Goal: Task Accomplishment & Management: Use online tool/utility

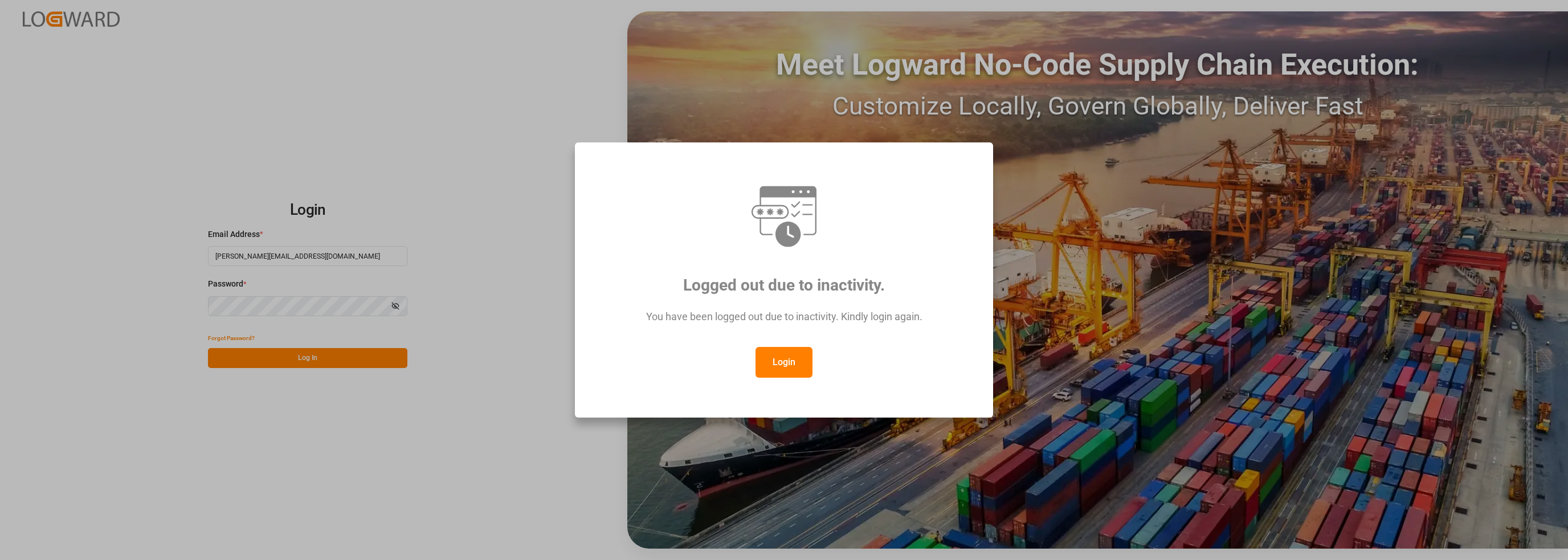
click at [784, 355] on button "Login" at bounding box center [784, 361] width 57 height 30
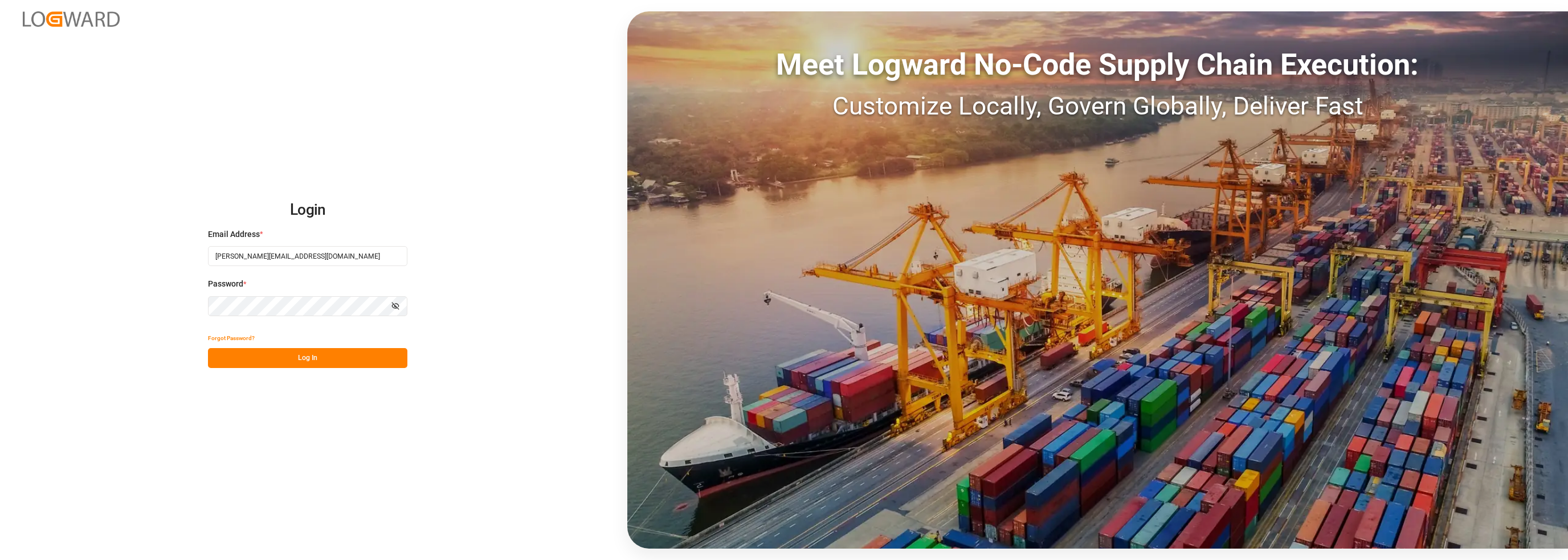
click at [301, 365] on button "Log In" at bounding box center [308, 358] width 199 height 20
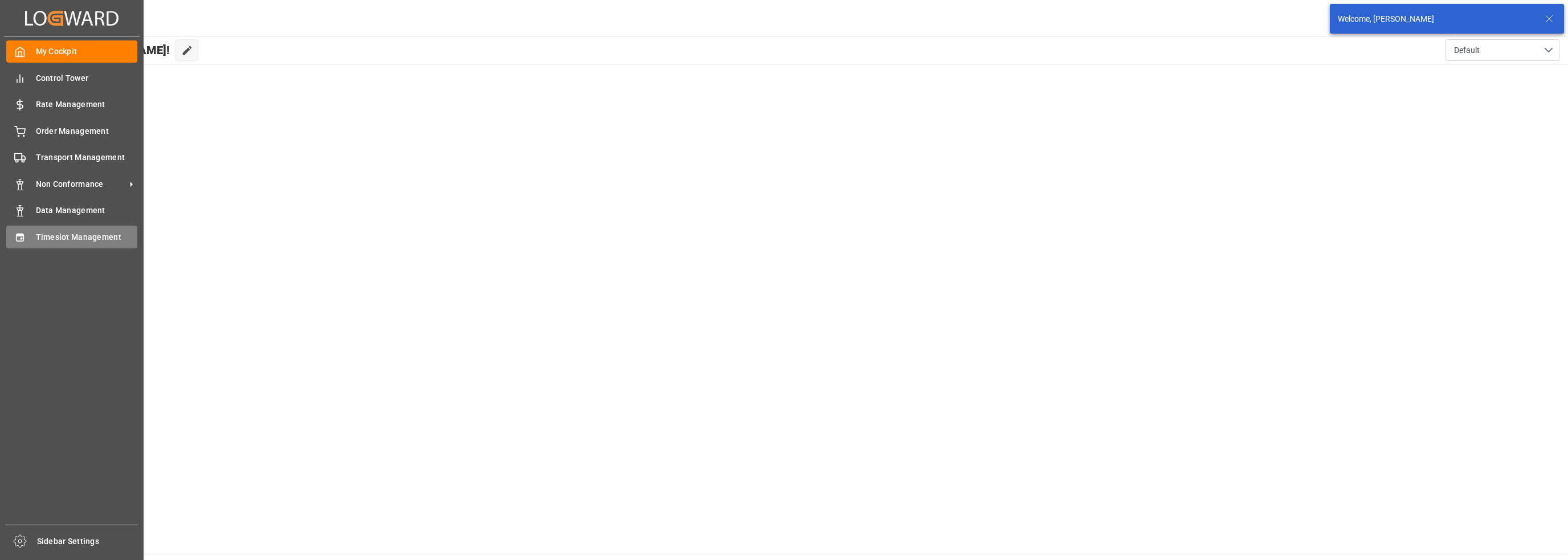
click at [70, 241] on span "Timeslot Management" at bounding box center [86, 238] width 102 height 12
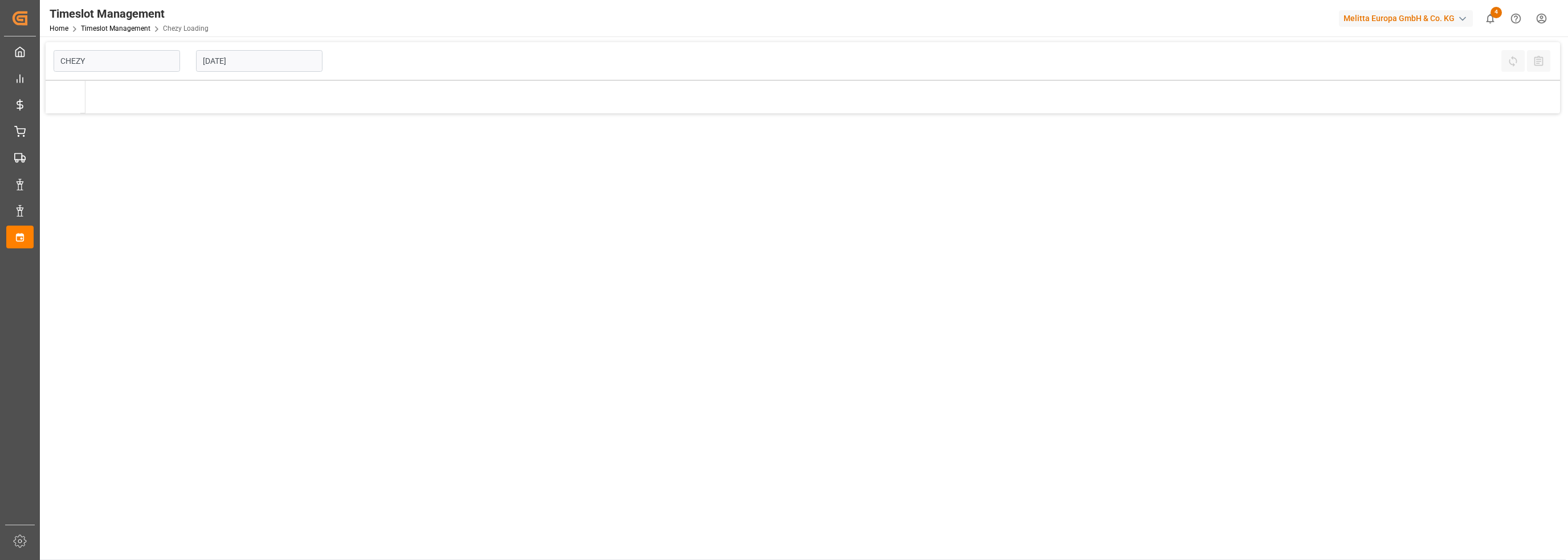
type input "Chezy Loading"
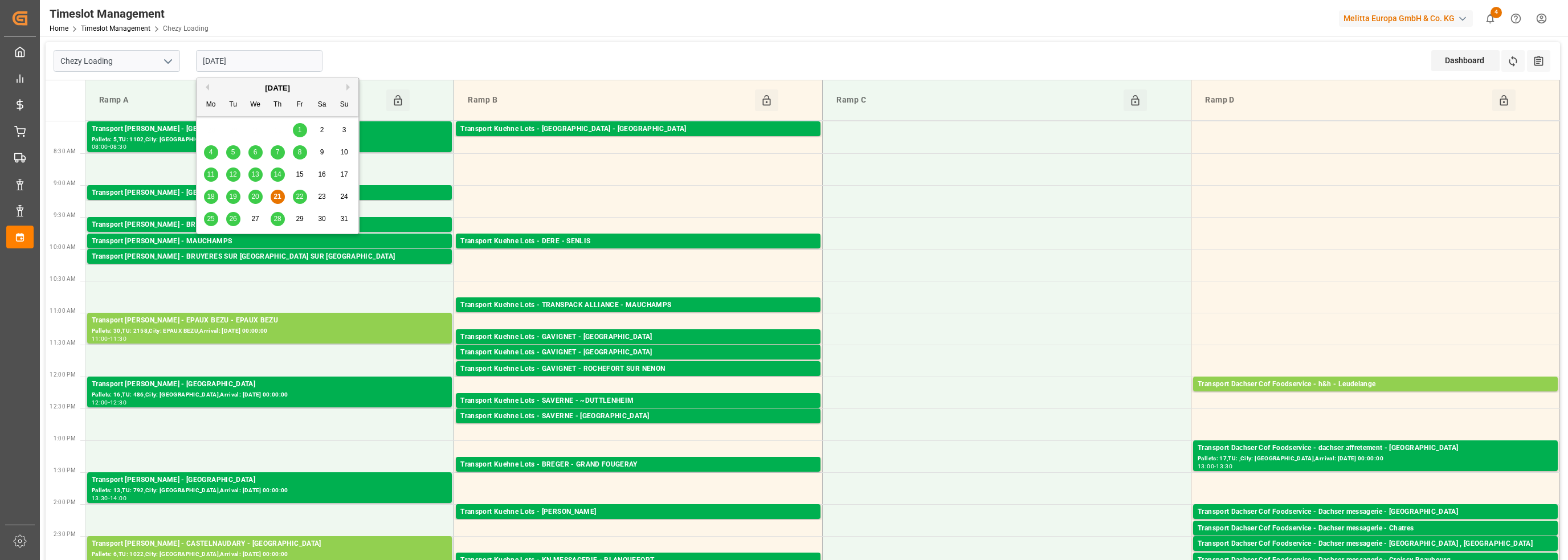
click at [230, 67] on input "[DATE]" at bounding box center [259, 61] width 126 height 22
click at [298, 200] on span "22" at bounding box center [300, 196] width 8 height 8
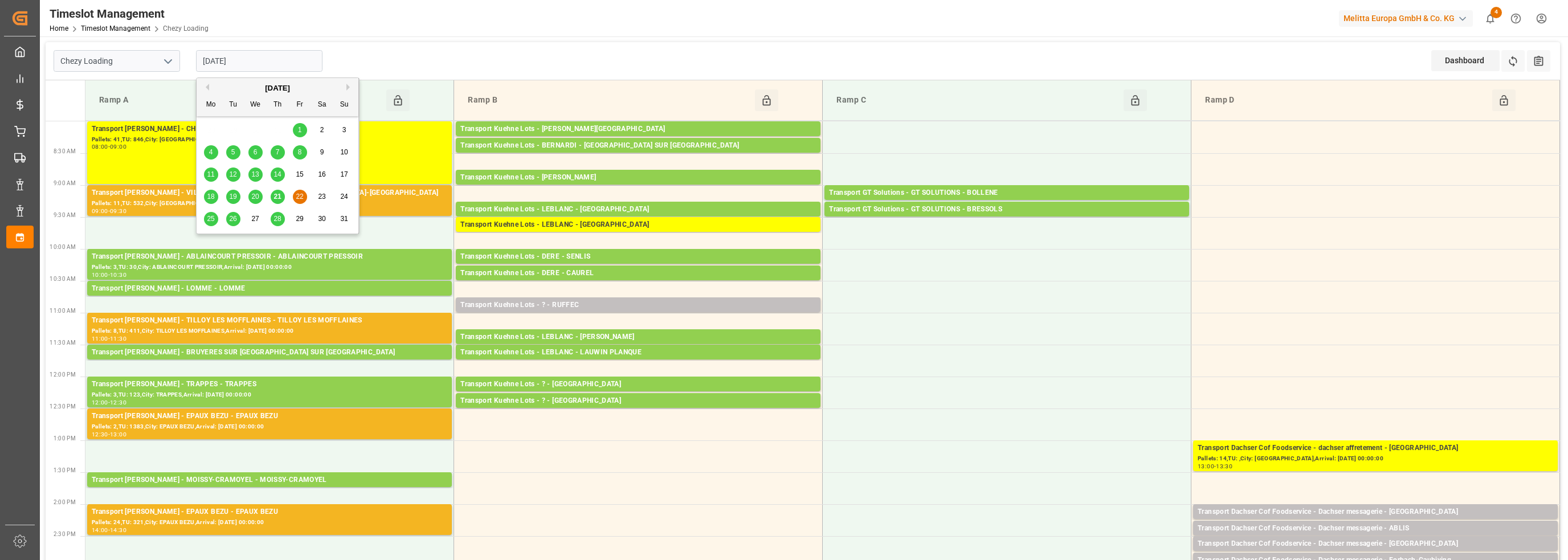
click at [238, 57] on input "[DATE]" at bounding box center [259, 61] width 126 height 22
click at [210, 219] on span "25" at bounding box center [210, 219] width 8 height 8
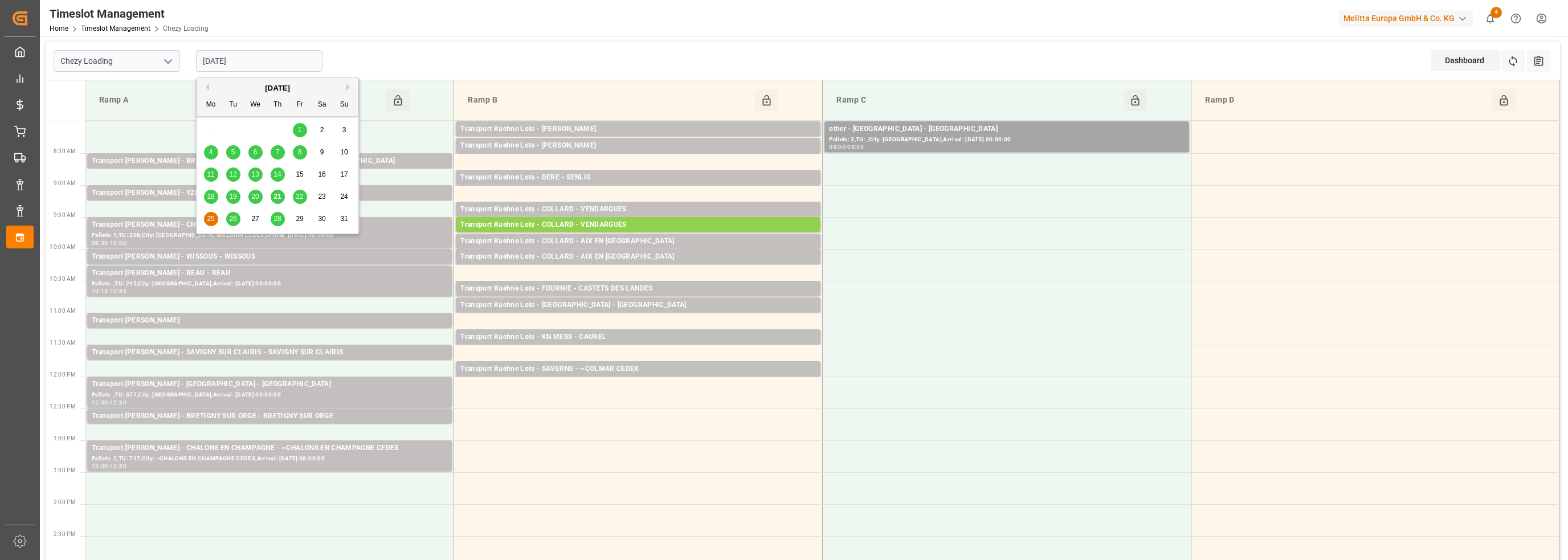
click at [220, 62] on input "[DATE]" at bounding box center [259, 61] width 126 height 22
click at [300, 197] on span "22" at bounding box center [300, 196] width 8 height 8
type input "[DATE]"
